Goal: Task Accomplishment & Management: Manage account settings

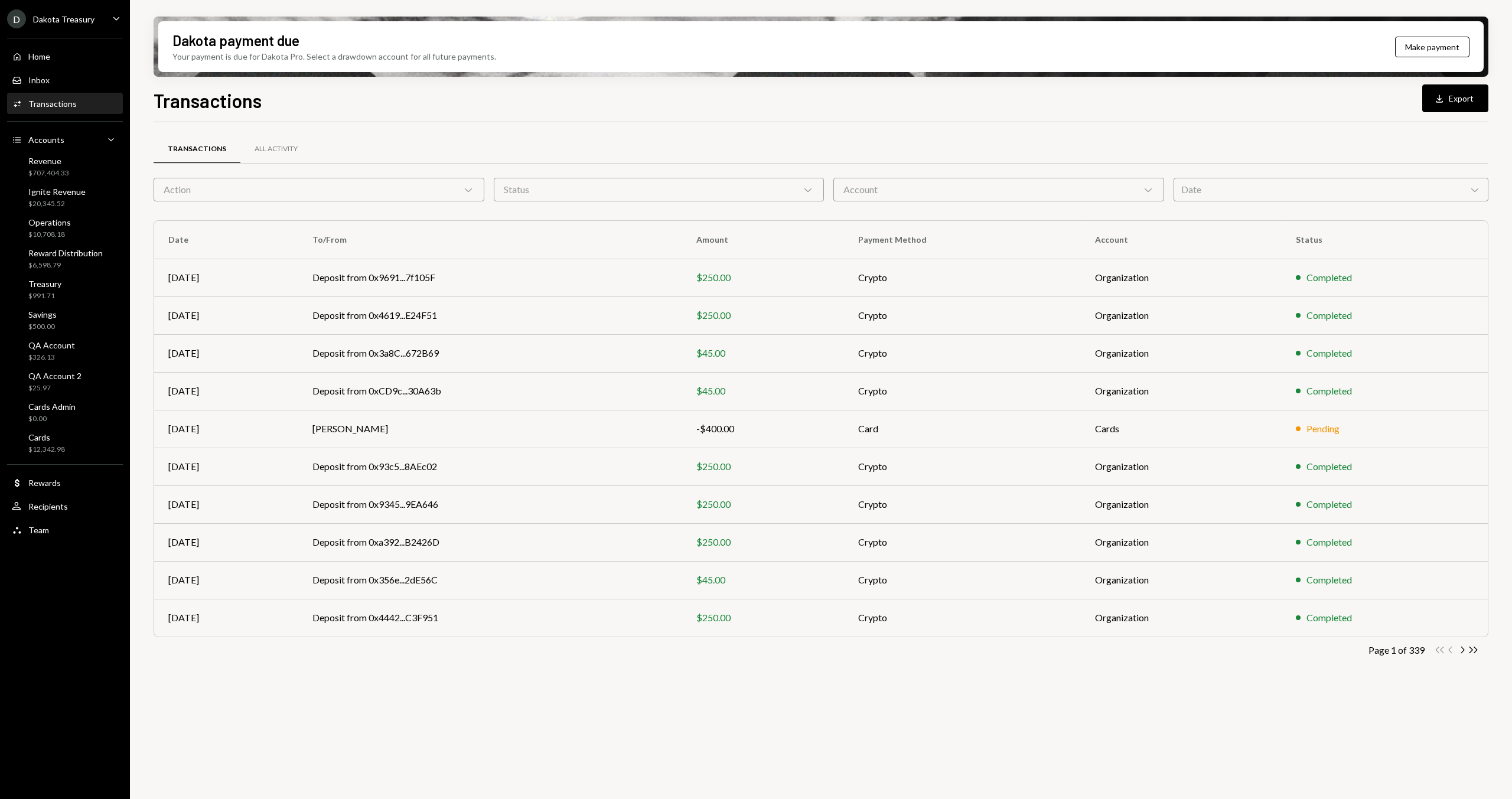
click at [191, 147] on div "Transactions" at bounding box center [197, 149] width 58 height 10
click at [260, 192] on div "Action Chevron Down" at bounding box center [319, 190] width 331 height 23
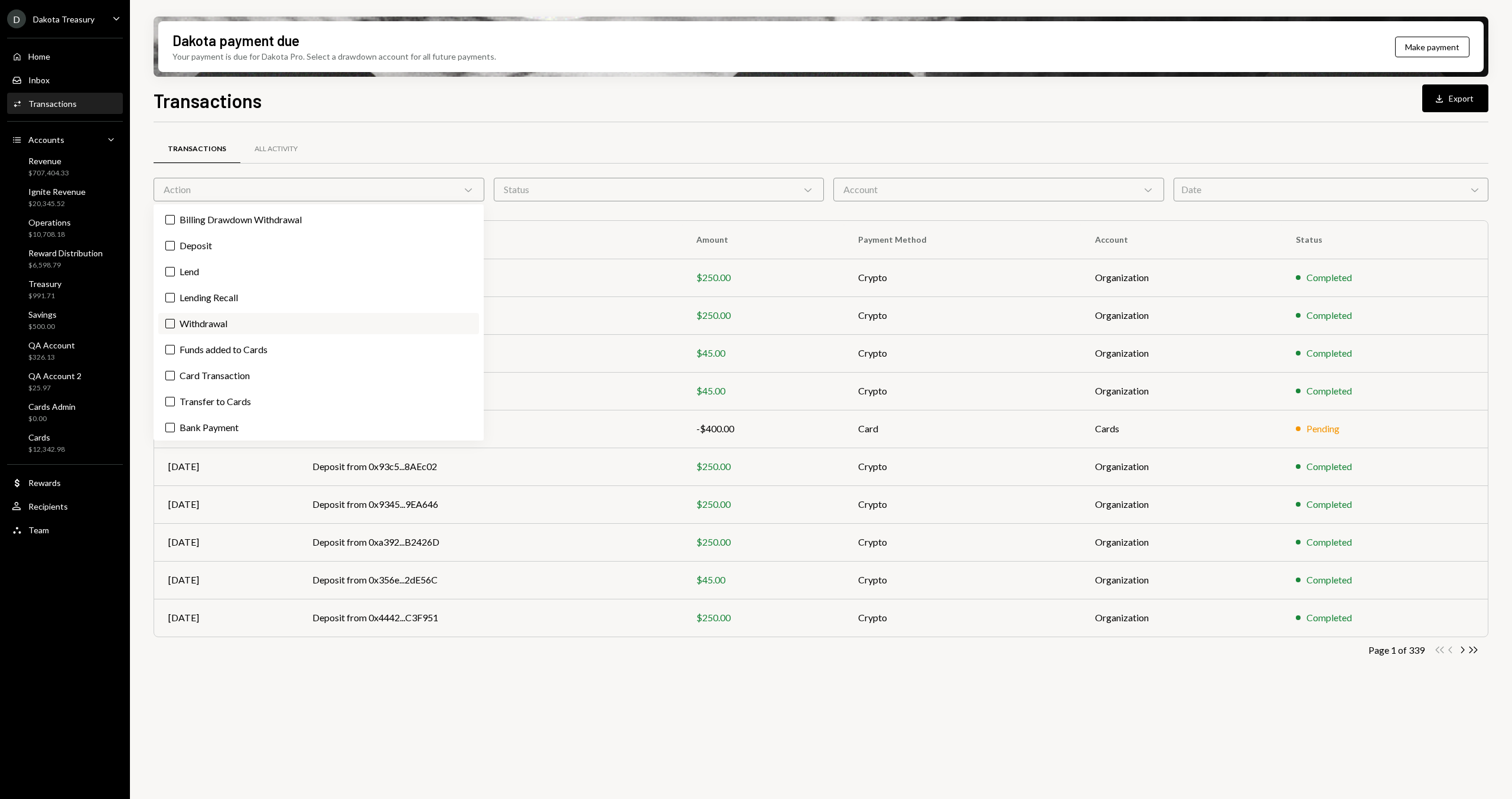
click at [258, 325] on label "Withdrawal" at bounding box center [319, 323] width 321 height 21
click at [175, 325] on button "Withdrawal" at bounding box center [170, 323] width 10 height 10
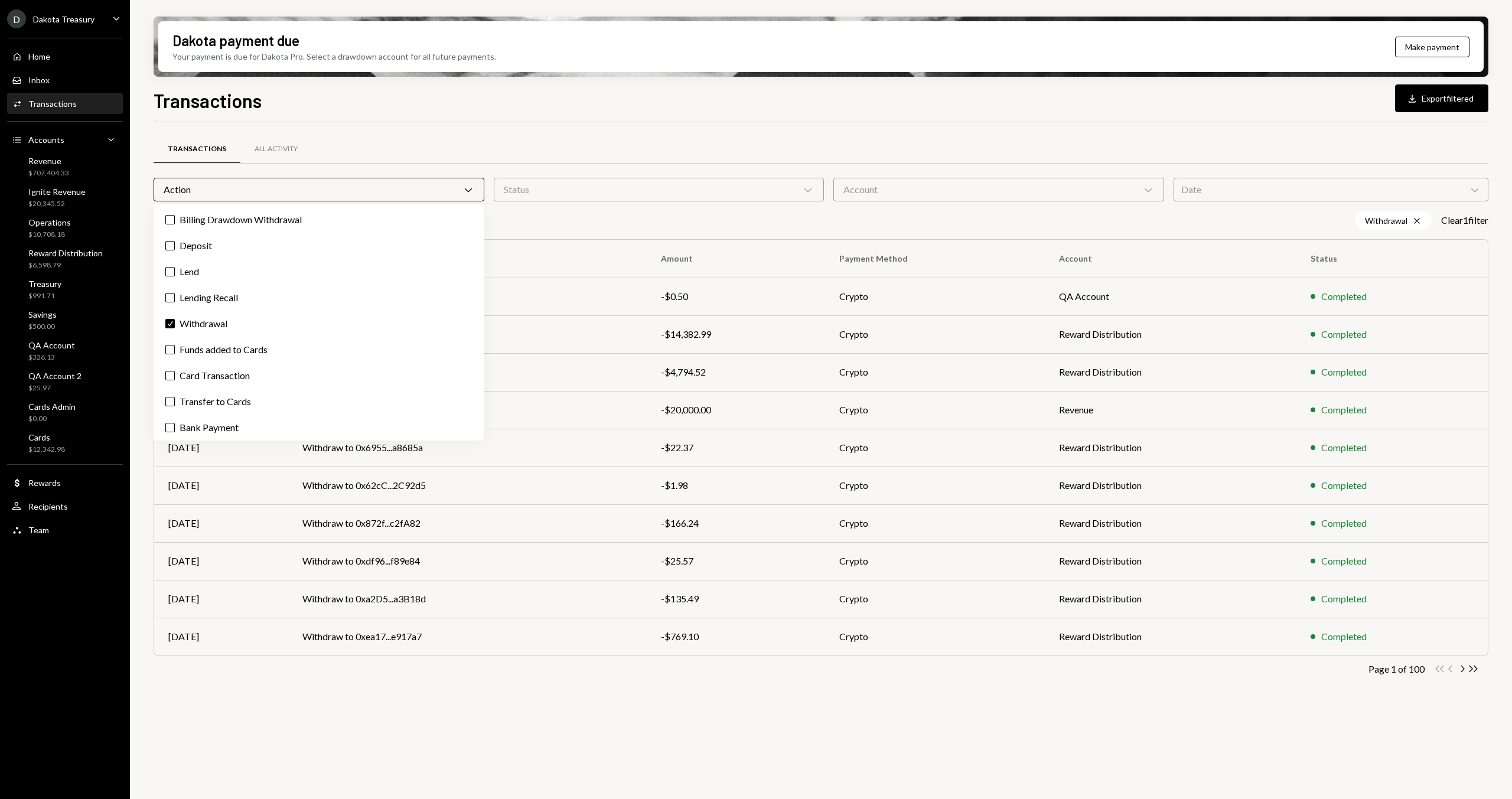
click at [402, 138] on div "Transactions All Activity" at bounding box center [821, 149] width 1335 height 30
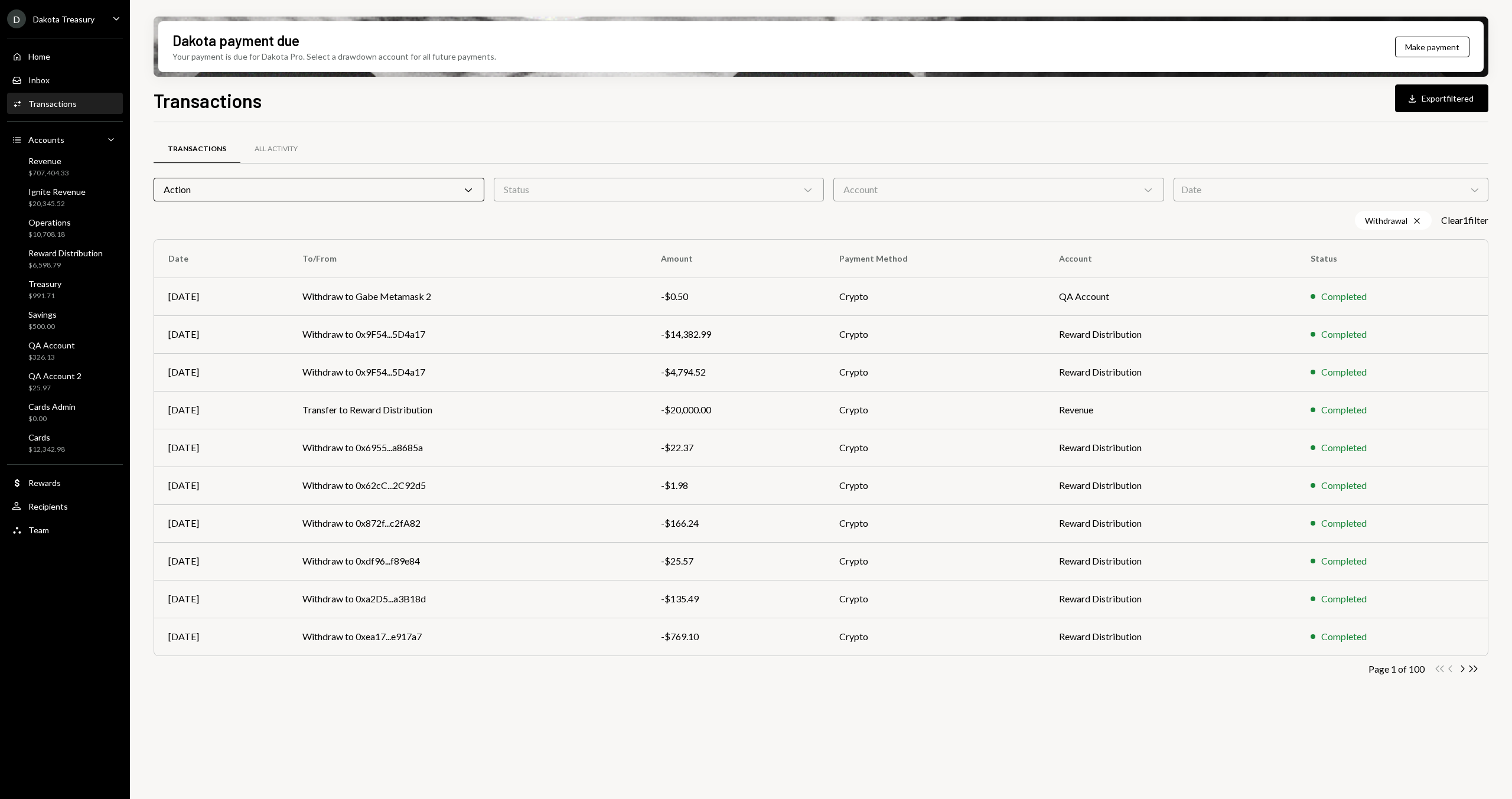
click at [1002, 180] on div "Account Chevron Down" at bounding box center [999, 190] width 331 height 23
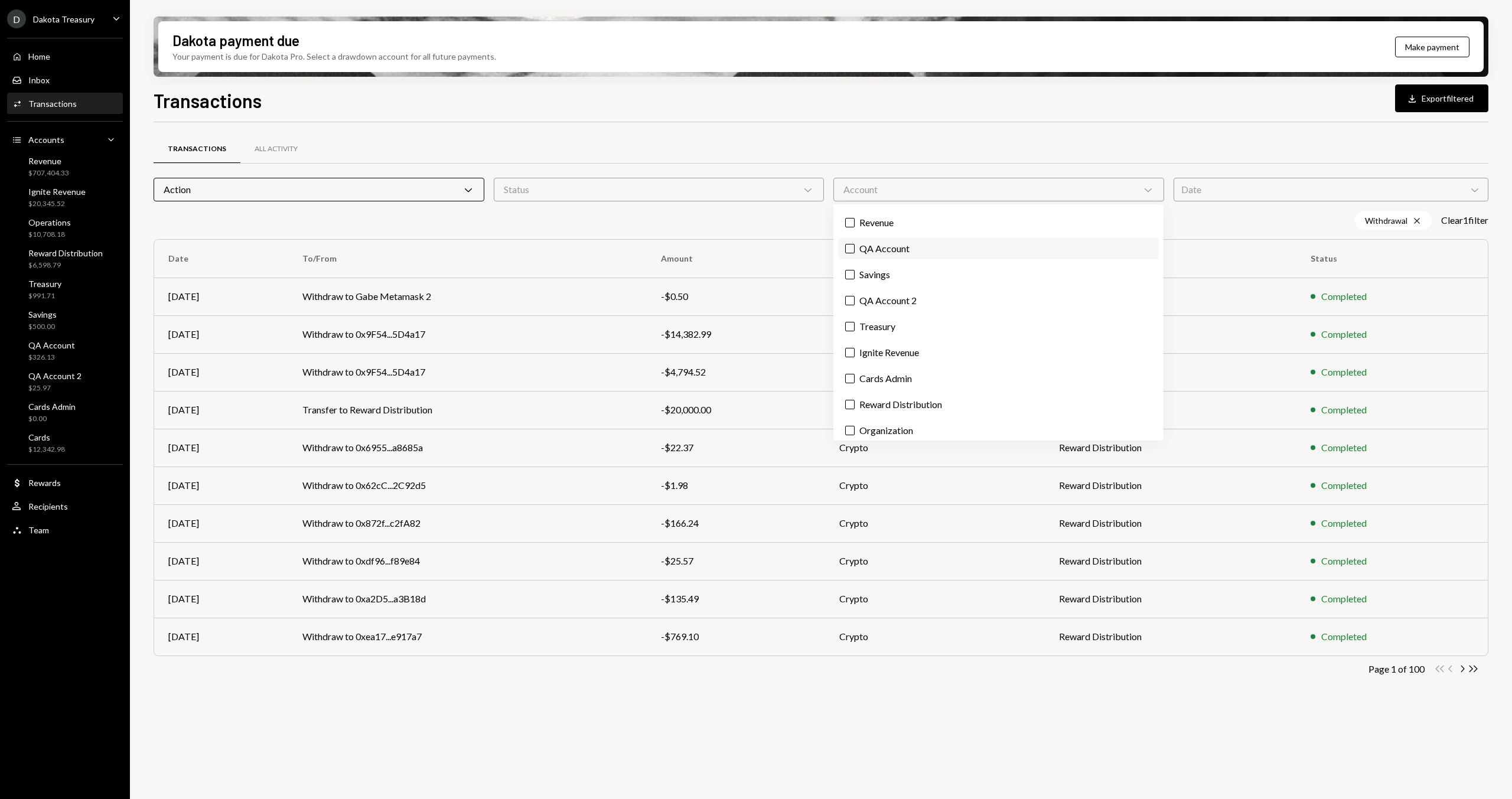
scroll to position [29, 0]
click at [478, 107] on div "Transactions Download Export filtered" at bounding box center [821, 99] width 1335 height 26
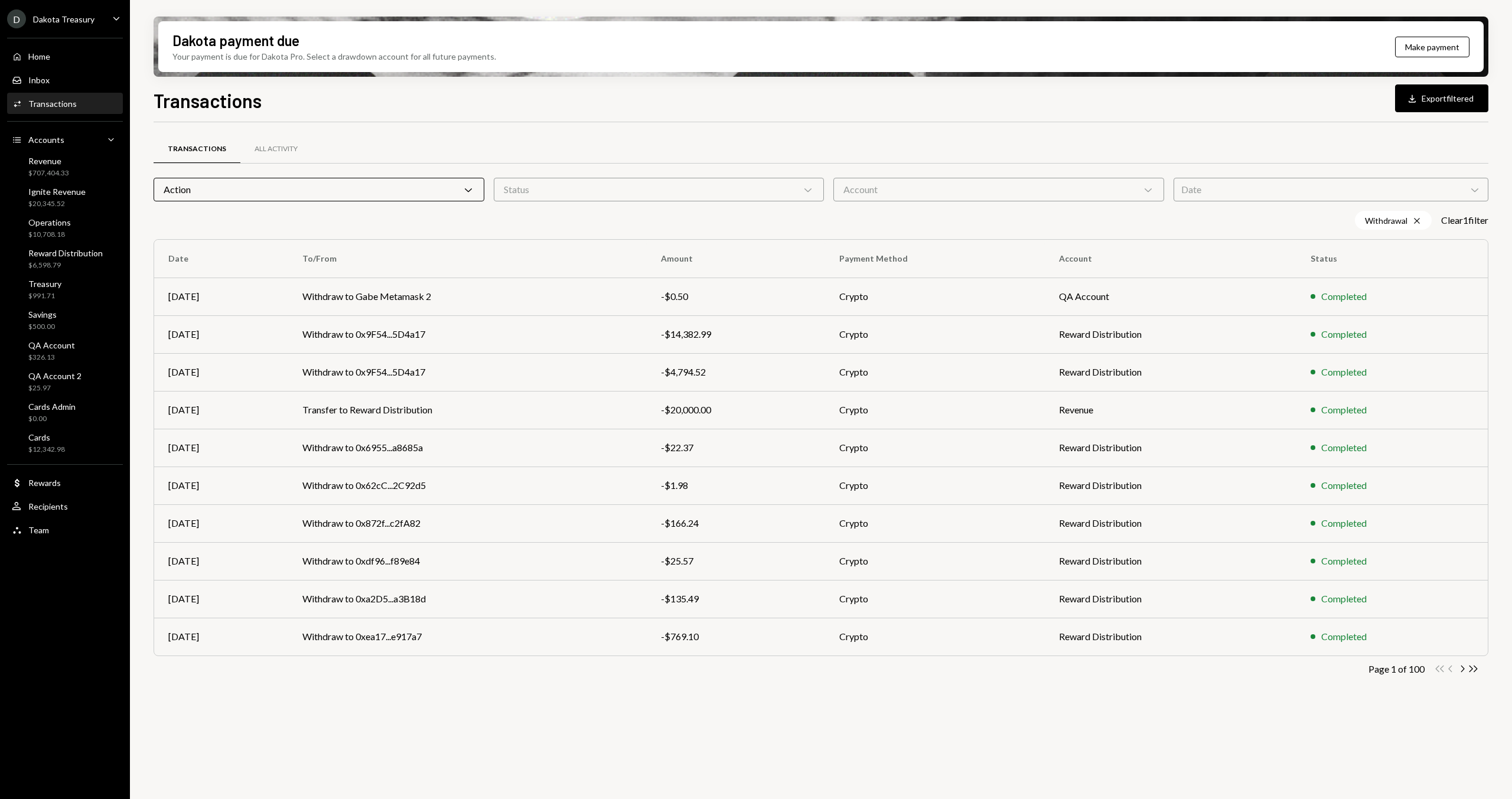
click at [182, 88] on div "Transactions Download Export filtered" at bounding box center [821, 99] width 1335 height 26
click at [165, 97] on h1 "Transactions" at bounding box center [208, 101] width 108 height 23
click at [155, 101] on h1 "Transactions" at bounding box center [208, 101] width 108 height 23
